Goal: Information Seeking & Learning: Learn about a topic

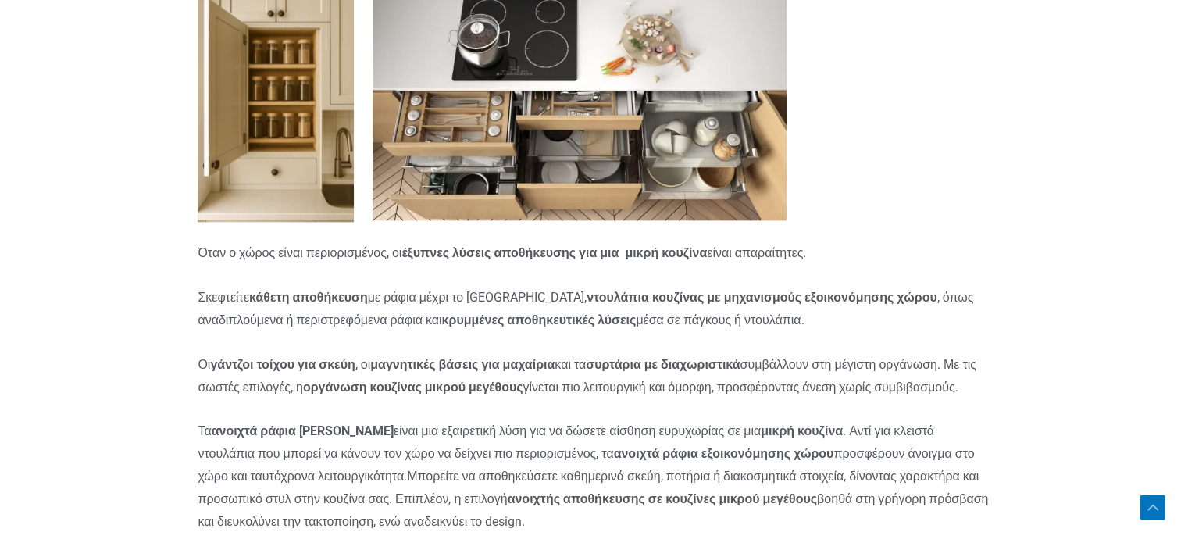
scroll to position [7808, 0]
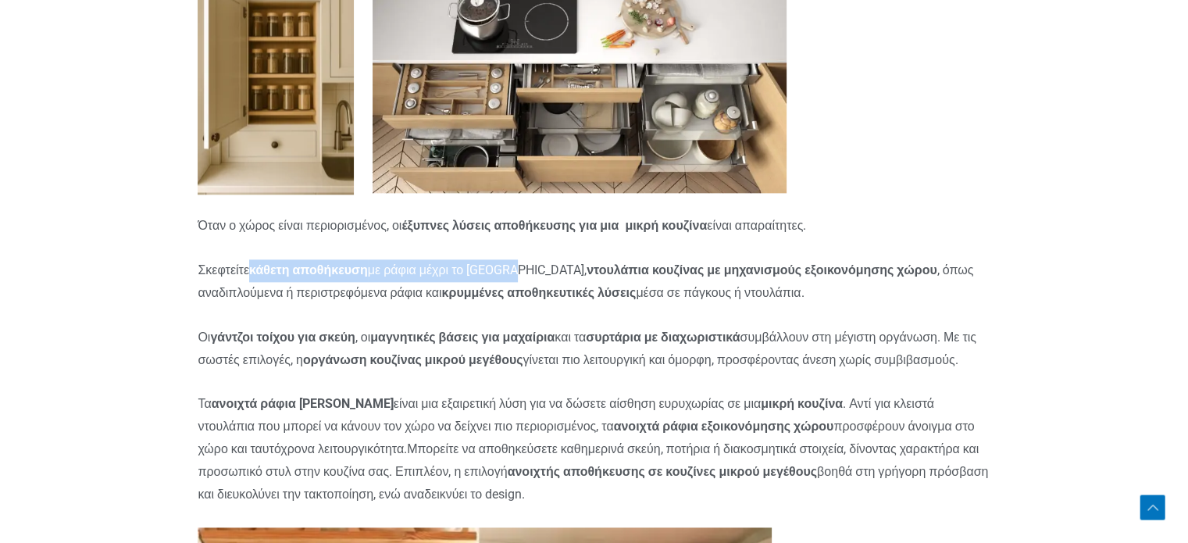
drag, startPoint x: 525, startPoint y: 281, endPoint x: 256, endPoint y: 278, distance: 269.4
click at [256, 278] on p "Σκεφτείτε κάθετη αποθήκευση με ράφια μέχρι το [GEOGRAPHIC_DATA], ντουλάπια κουζ…" at bounding box center [594, 281] width 792 height 45
copy p "κάθετη αποθήκευση με ράφια μέχρι το [GEOGRAPHIC_DATA]"
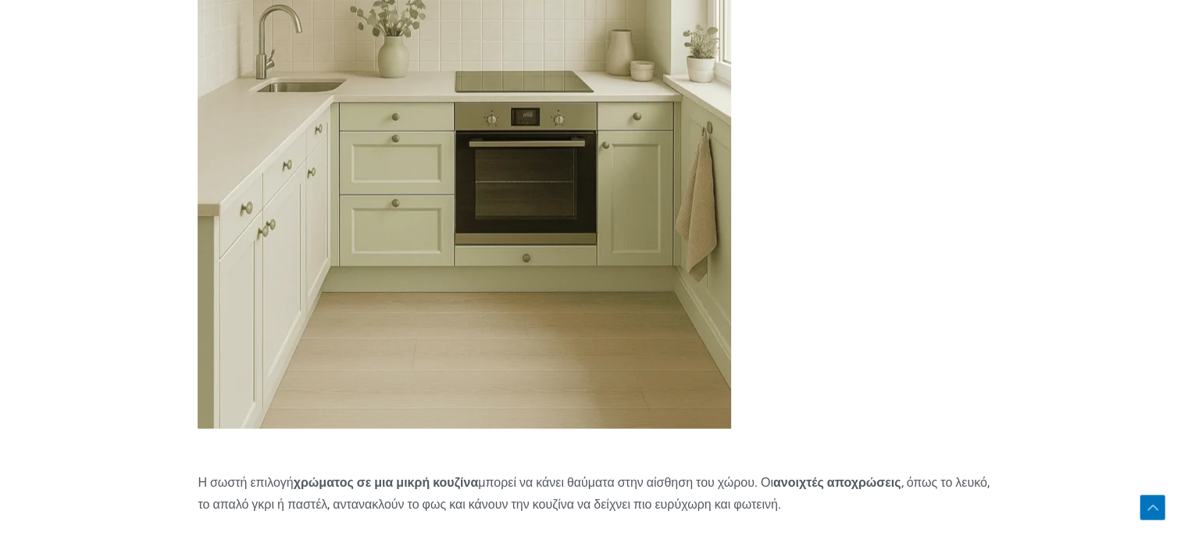
scroll to position [9526, 0]
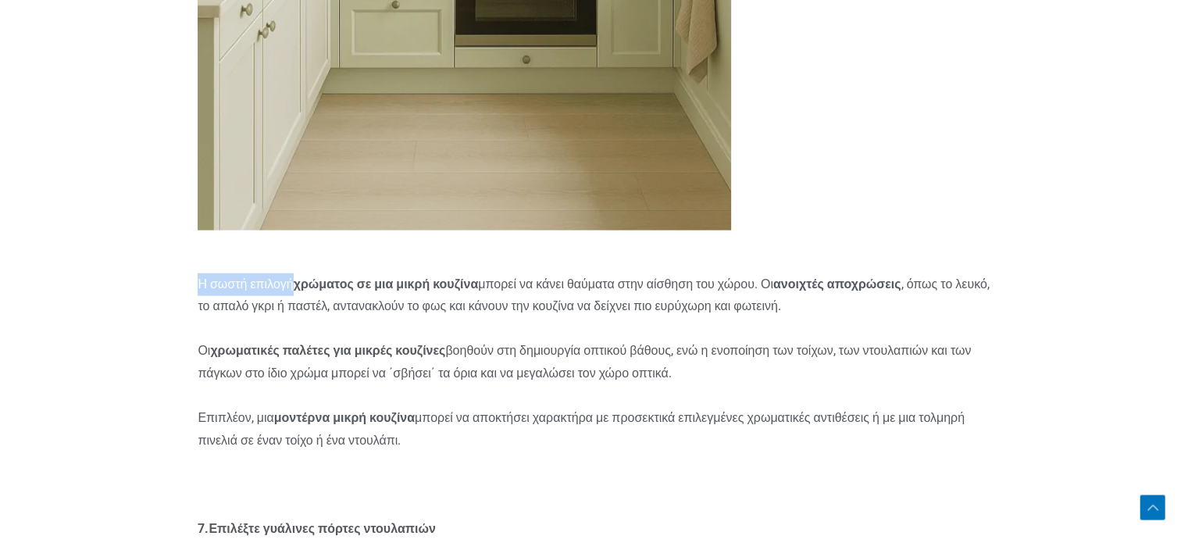
drag, startPoint x: 201, startPoint y: 318, endPoint x: 296, endPoint y: 315, distance: 94.5
click at [296, 315] on p "Η σωστή επιλογή χρώματος σε μια μικρή κουζίνα μπορεί να κάνει θαύματα στην αίσθ…" at bounding box center [594, 295] width 792 height 45
copy p "Η σωστή επιλογή"
drag, startPoint x: 793, startPoint y: 317, endPoint x: 917, endPoint y: 318, distance: 123.4
click at [901, 291] on strong "ανοιχτές αποχρώσεις" at bounding box center [837, 283] width 128 height 15
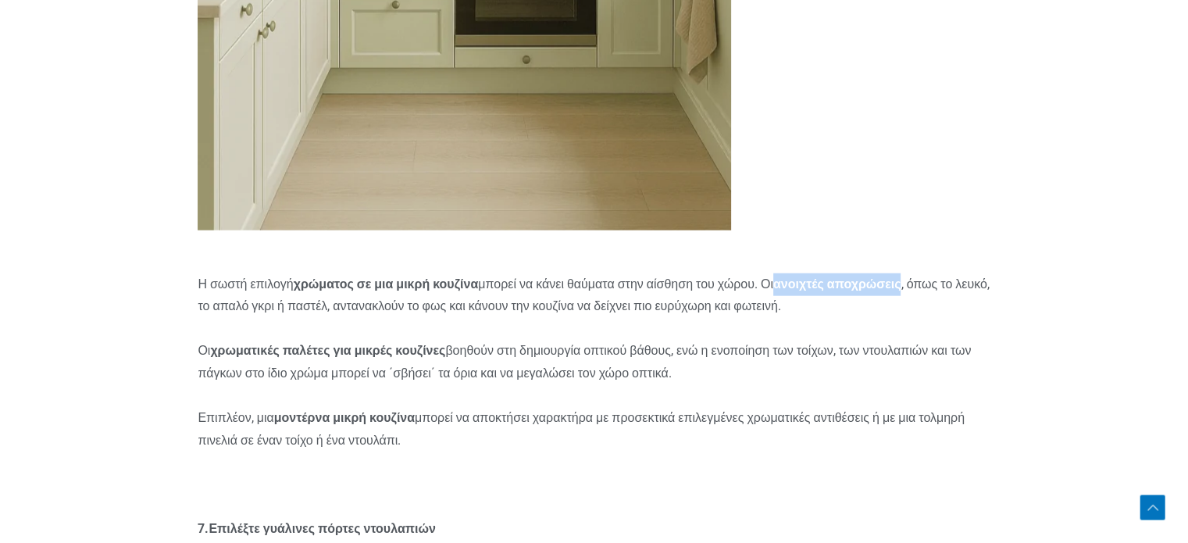
copy strong "ανοιχτές αποχρώσεις"
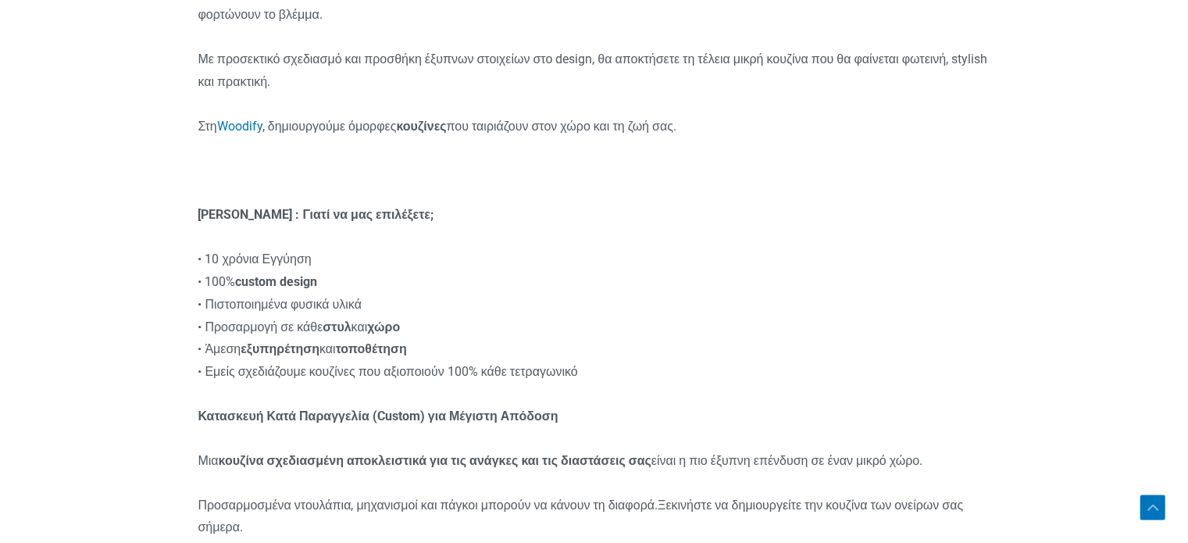
scroll to position [11166, 0]
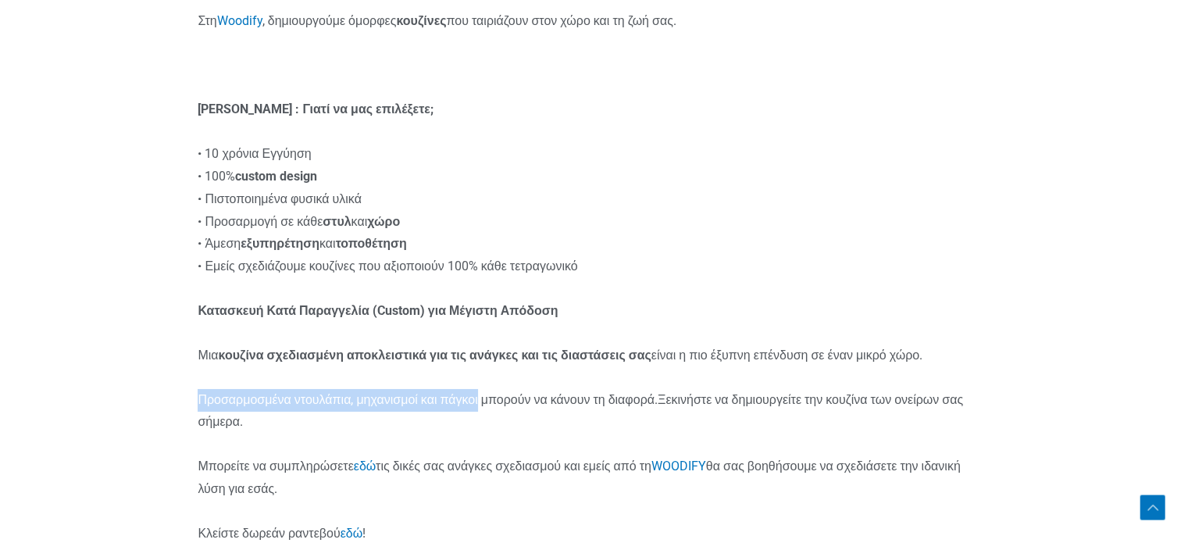
drag, startPoint x: 201, startPoint y: 452, endPoint x: 485, endPoint y: 460, distance: 283.5
click at [485, 434] on p "Προσαρμοσμένα ντουλάπια, μηχανισμοί και πάγκοι μπορούν να κάνουν τη διαφορά.Ξεκ…" at bounding box center [594, 411] width 792 height 45
copy p "Προσαρμοσμένα ντουλάπια, μηχανισμοί και πάγκοι"
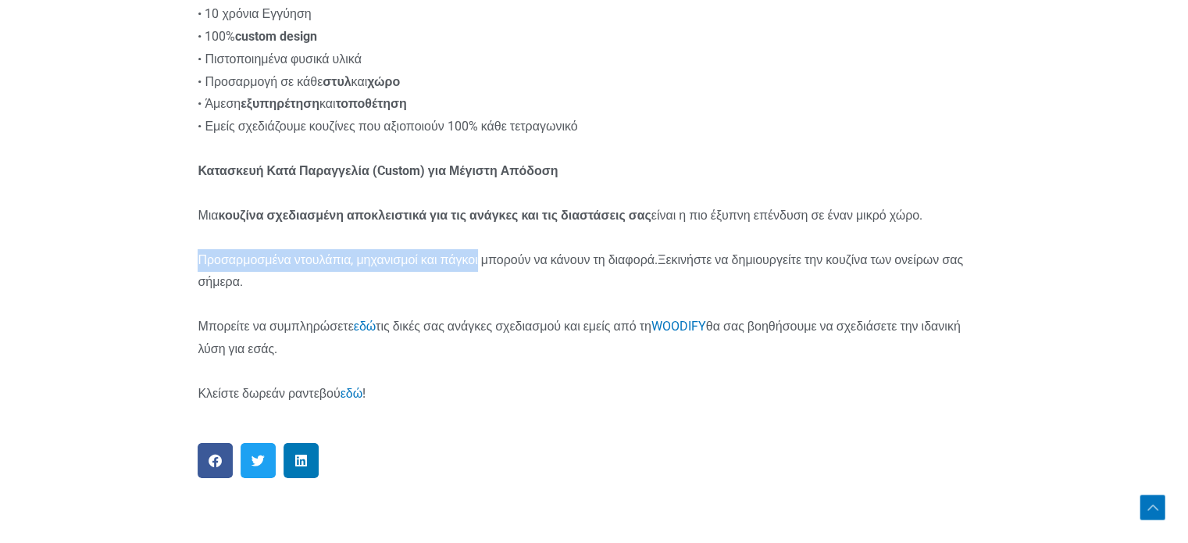
scroll to position [11478, 0]
